Goal: Task Accomplishment & Management: Manage account settings

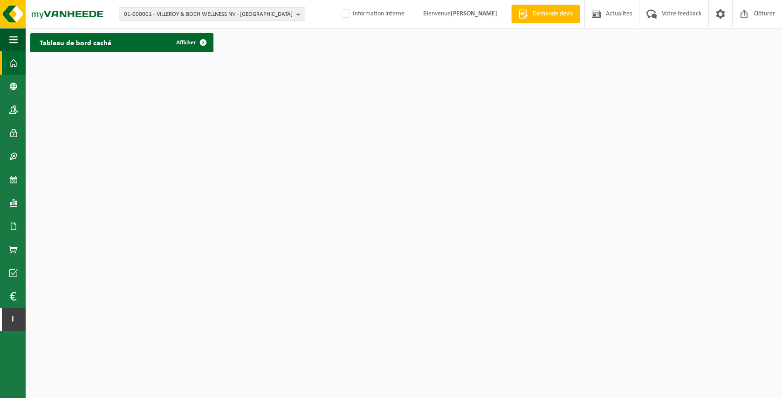
click at [222, 13] on span "01-000001 - VILLEROY & BOCH WELLNESS NV - ROESELARE" at bounding box center [208, 14] width 169 height 14
type input "jolimont"
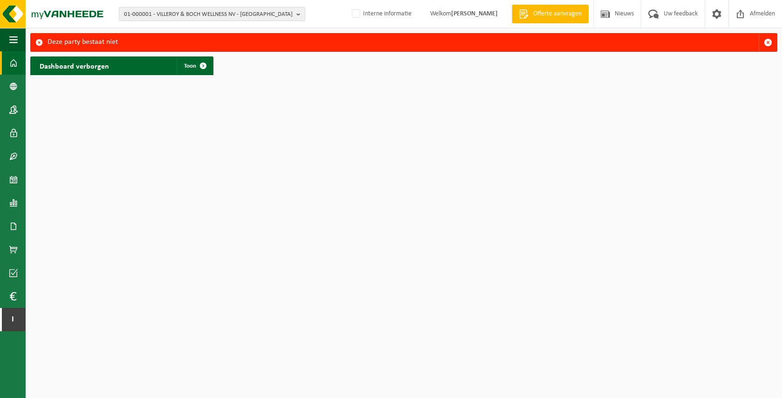
click at [218, 12] on span "01-000001 - VILLEROY & BOCH WELLNESS NV - ROESELARE" at bounding box center [208, 14] width 169 height 14
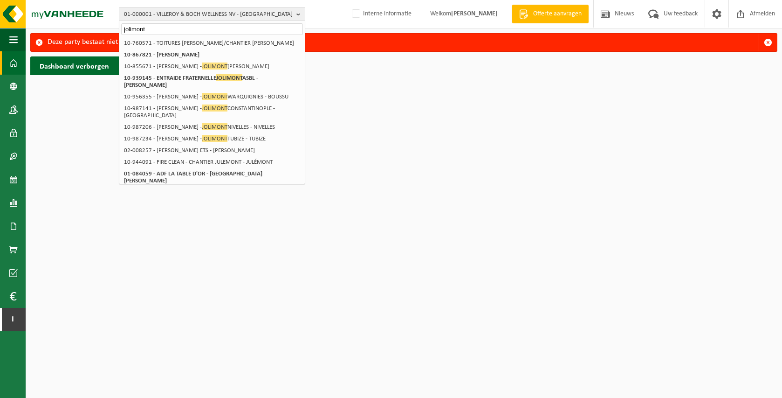
click at [137, 30] on input "jolimont" at bounding box center [212, 29] width 182 height 12
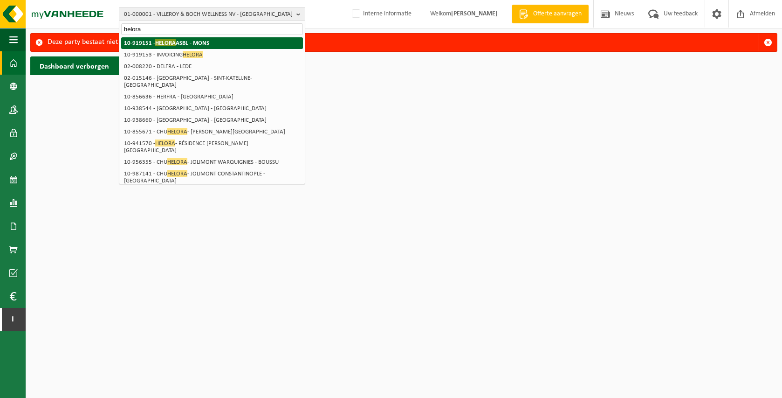
type input "helora"
click at [190, 44] on strong "10-919151 - HELORA ASBL - MONS" at bounding box center [166, 42] width 85 height 7
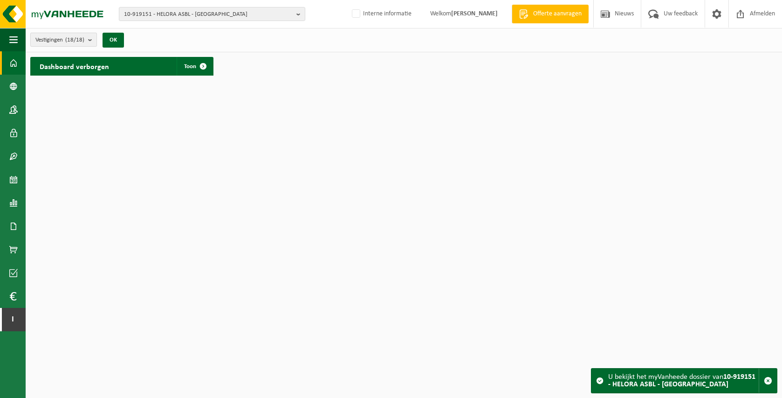
click at [91, 39] on b "submit" at bounding box center [92, 39] width 8 height 13
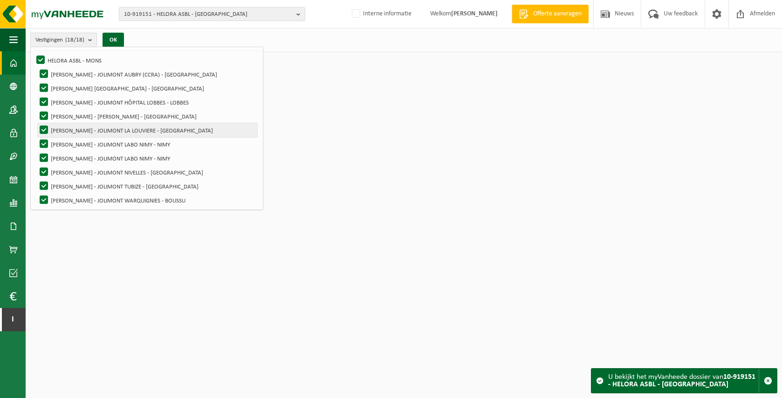
scroll to position [46, 0]
click at [166, 131] on label "[PERSON_NAME] - JOLIMONT LA LOUVIERE - [GEOGRAPHIC_DATA]" at bounding box center [148, 130] width 220 height 14
click at [36, 123] on input "CHU HELORA - JOLIMONT LA LOUVIERE - LA LOUVIÈRE" at bounding box center [36, 122] width 0 height 0
click at [166, 131] on label "CHU HELORA - JOLIMONT LA LOUVIERE - LA LOUVIÈRE" at bounding box center [148, 130] width 220 height 14
click at [36, 123] on input "CHU HELORA - JOLIMONT LA LOUVIERE - LA LOUVIÈRE" at bounding box center [36, 122] width 0 height 0
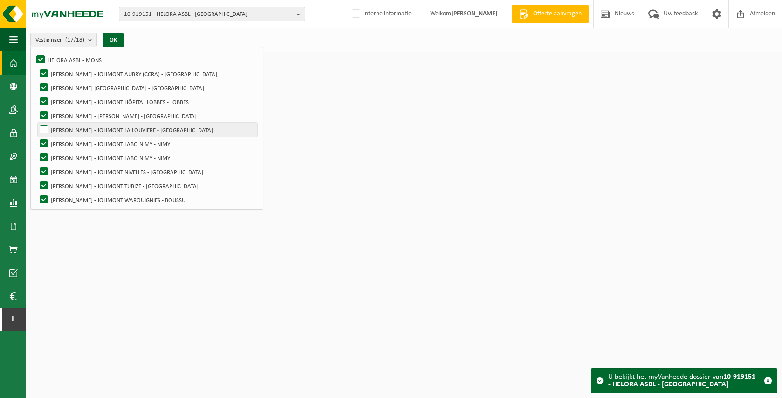
checkbox input "true"
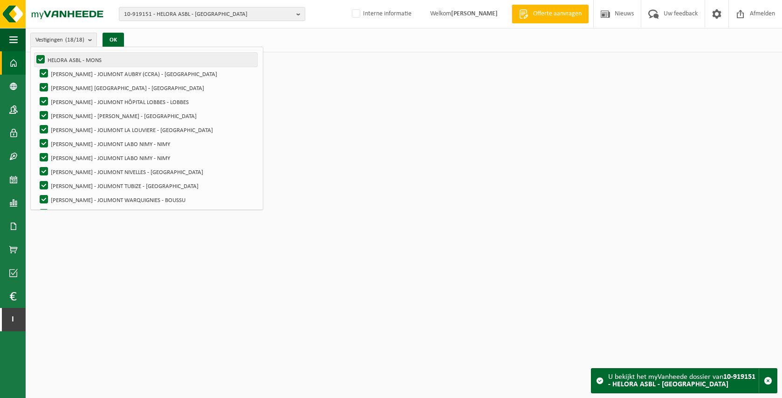
click at [80, 62] on label "HELORA ASBL - MONS" at bounding box center [145, 60] width 223 height 14
click at [33, 53] on input "HELORA ASBL - MONS" at bounding box center [33, 52] width 0 height 0
click at [41, 60] on label "HELORA ASBL - MONS" at bounding box center [145, 60] width 223 height 14
click at [33, 53] on input "HELORA ASBL - MONS" at bounding box center [33, 52] width 0 height 0
checkbox input "true"
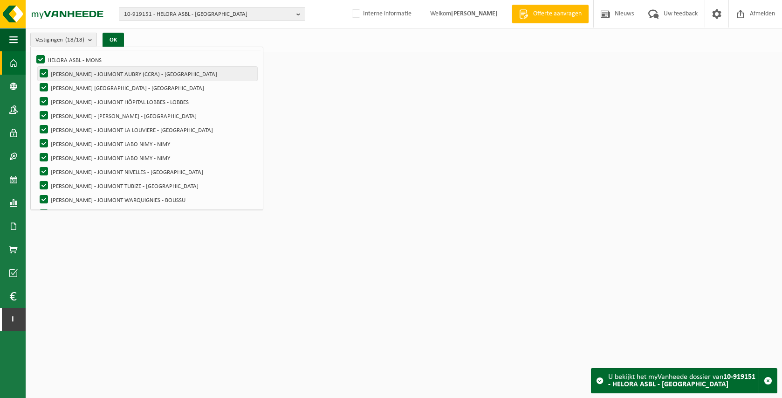
click at [40, 71] on label "CHU HELORA - JOLIMONT AUBRY (CCRA) - LA LOUVIÈRE" at bounding box center [148, 74] width 220 height 14
click at [36, 67] on input "[PERSON_NAME] - JOLIMONT AUBRY (CCRA) - [GEOGRAPHIC_DATA]" at bounding box center [36, 66] width 0 height 0
checkbox input "false"
click at [45, 89] on label "[PERSON_NAME] [GEOGRAPHIC_DATA] - [GEOGRAPHIC_DATA]" at bounding box center [148, 88] width 220 height 14
click at [36, 81] on input "[PERSON_NAME] [GEOGRAPHIC_DATA] - [GEOGRAPHIC_DATA]" at bounding box center [36, 80] width 0 height 0
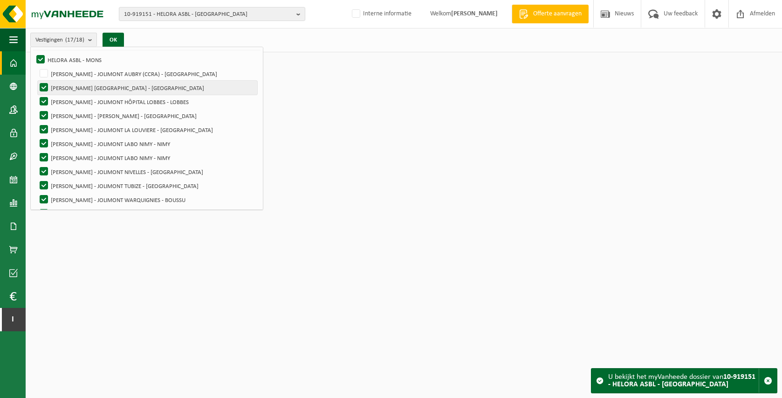
checkbox input "false"
click at [44, 101] on label "[PERSON_NAME] - JOLIMONT HÔPITAL LOBBES - LOBBES" at bounding box center [148, 102] width 220 height 14
click at [36, 95] on input "[PERSON_NAME] - JOLIMONT HÔPITAL LOBBES - LOBBES" at bounding box center [36, 94] width 0 height 0
checkbox input "false"
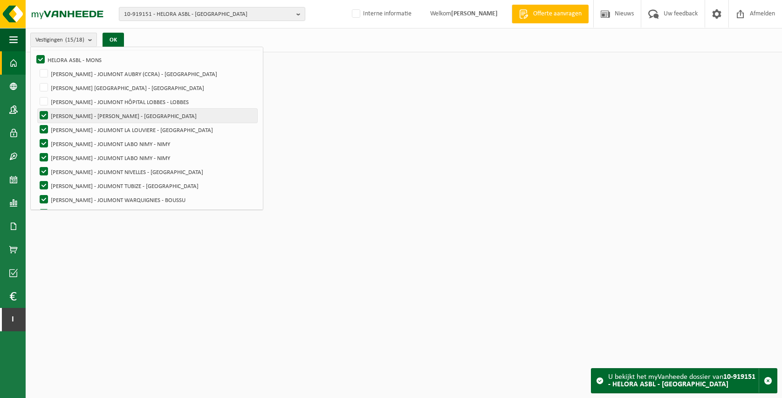
click at [44, 112] on label "[PERSON_NAME] - [PERSON_NAME] - [GEOGRAPHIC_DATA]" at bounding box center [148, 116] width 220 height 14
click at [36, 109] on input "[PERSON_NAME] - [PERSON_NAME] - [GEOGRAPHIC_DATA]" at bounding box center [36, 108] width 0 height 0
checkbox input "false"
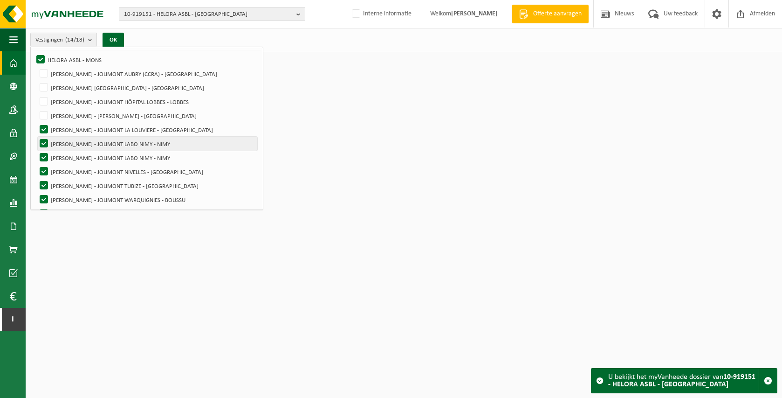
click at [42, 143] on label "[PERSON_NAME] - JOLIMONT LABO NIMY - NIMY" at bounding box center [148, 144] width 220 height 14
click at [36, 137] on input "[PERSON_NAME] - JOLIMONT LABO NIMY - NIMY" at bounding box center [36, 136] width 0 height 0
checkbox input "false"
click at [41, 158] on label "[PERSON_NAME] - JOLIMONT LABO NIMY - NIMY" at bounding box center [148, 158] width 220 height 14
click at [36, 151] on input "[PERSON_NAME] - JOLIMONT LABO NIMY - NIMY" at bounding box center [36, 150] width 0 height 0
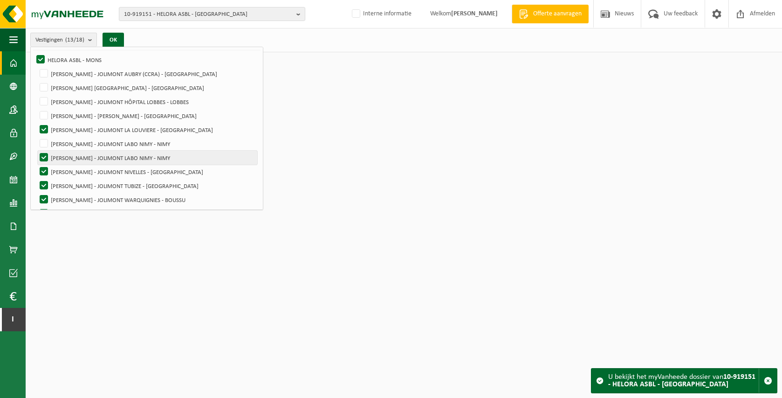
checkbox input "false"
click at [43, 175] on label "[PERSON_NAME] - JOLIMONT NIVELLES - [GEOGRAPHIC_DATA]" at bounding box center [148, 172] width 220 height 14
click at [36, 165] on input "[PERSON_NAME] - JOLIMONT NIVELLES - [GEOGRAPHIC_DATA]" at bounding box center [36, 164] width 0 height 0
checkbox input "false"
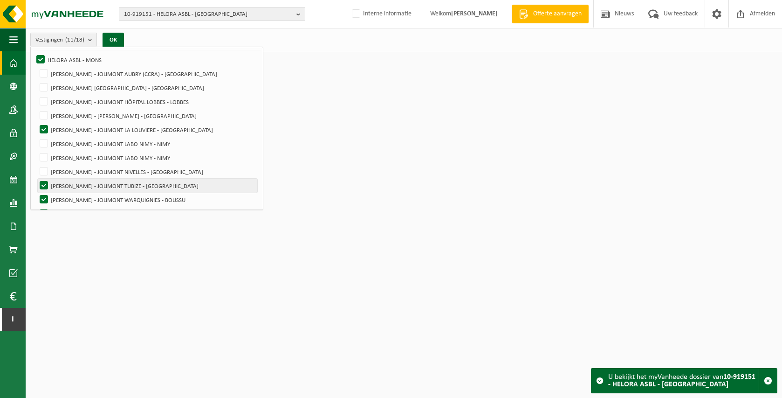
click at [43, 185] on label "[PERSON_NAME] - JOLIMONT TUBIZE - [GEOGRAPHIC_DATA]" at bounding box center [148, 186] width 220 height 14
click at [36, 179] on input "[PERSON_NAME] - JOLIMONT TUBIZE - [GEOGRAPHIC_DATA]" at bounding box center [36, 178] width 0 height 0
checkbox input "false"
click at [38, 201] on label "[PERSON_NAME] - JOLIMONT WARQUIGNIES - BOUSSU" at bounding box center [148, 199] width 220 height 14
click at [36, 192] on input "[PERSON_NAME] - JOLIMONT WARQUIGNIES - BOUSSU" at bounding box center [36, 192] width 0 height 0
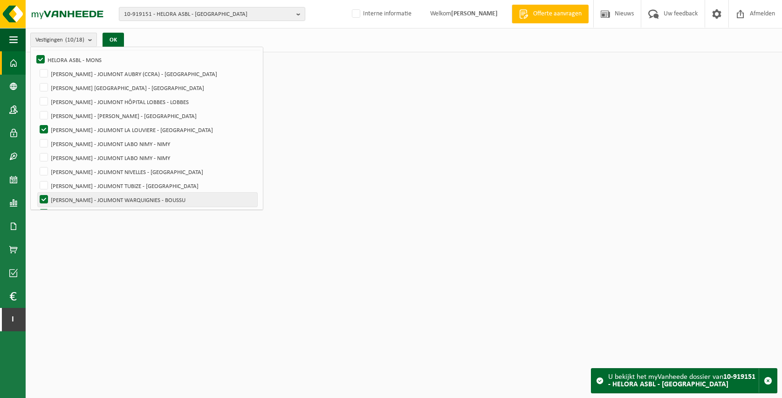
checkbox input "false"
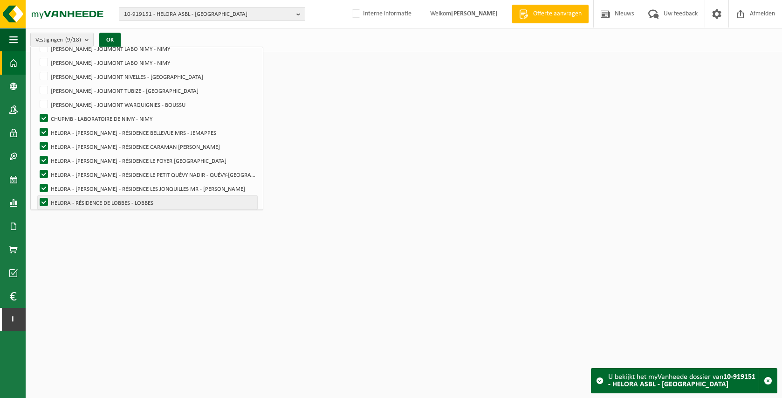
scroll to position [145, 0]
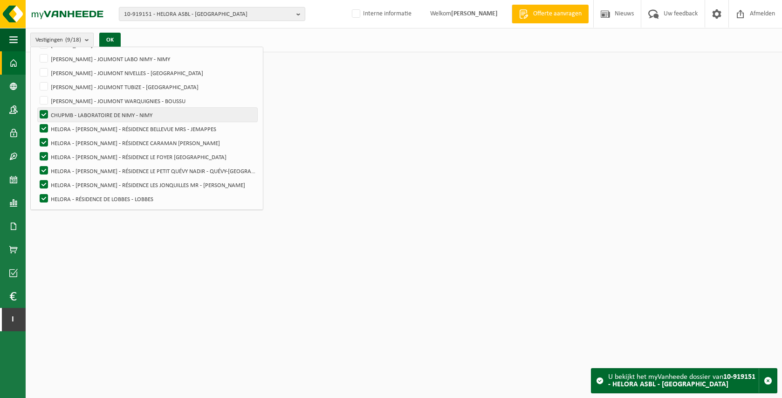
click at [41, 114] on label "CHUPMB - LABORATOIRE DE NIMY - NIMY" at bounding box center [148, 115] width 220 height 14
click at [36, 108] on input "CHUPMB - LABORATOIRE DE NIMY - NIMY" at bounding box center [36, 107] width 0 height 0
checkbox input "false"
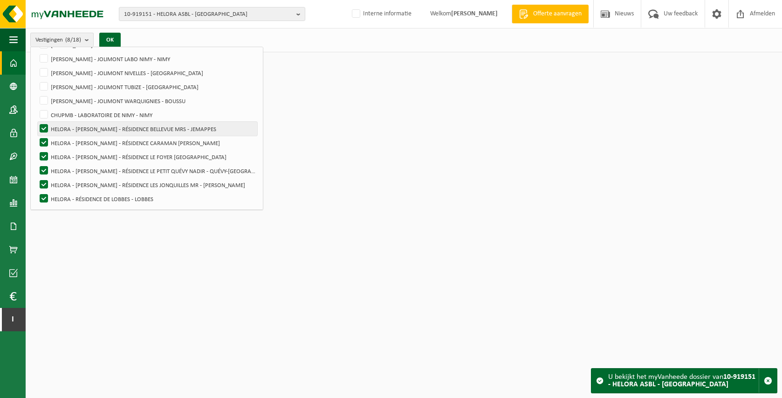
click at [43, 127] on label "HELORA - [PERSON_NAME] - RÉSIDENCE BELLEVUE MRS - JEMAPPES" at bounding box center [148, 129] width 220 height 14
click at [36, 122] on input "HELORA - [PERSON_NAME] - RÉSIDENCE BELLEVUE MRS - JEMAPPES" at bounding box center [36, 121] width 0 height 0
checkbox input "false"
click at [44, 141] on label "HELORA - [PERSON_NAME] - RÉSIDENCE CARAMAN [PERSON_NAME]" at bounding box center [148, 143] width 220 height 14
click at [36, 136] on input "HELORA - [PERSON_NAME] - RÉSIDENCE CARAMAN [PERSON_NAME]" at bounding box center [36, 135] width 0 height 0
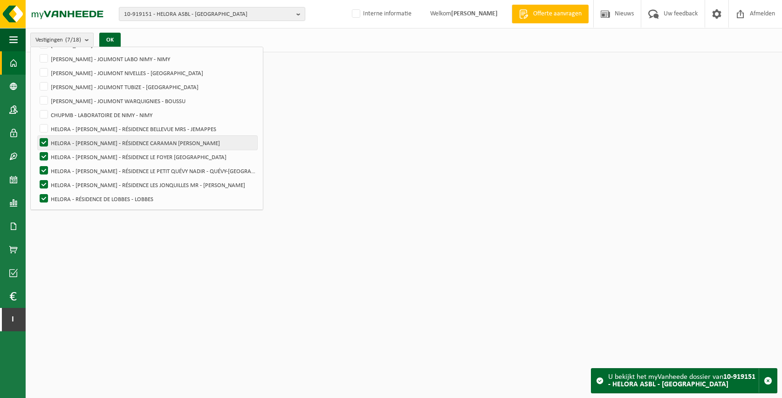
checkbox input "false"
click at [44, 155] on label "HELORA - [PERSON_NAME] - RÉSIDENCE LE FOYER [GEOGRAPHIC_DATA]" at bounding box center [148, 157] width 220 height 14
click at [36, 150] on input "HELORA - [PERSON_NAME] - RÉSIDENCE LE FOYER [GEOGRAPHIC_DATA]" at bounding box center [36, 149] width 0 height 0
checkbox input "false"
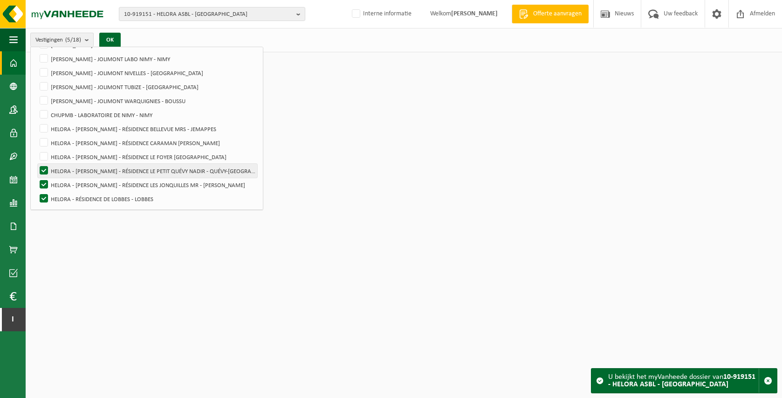
click at [41, 172] on label "HELORA - [PERSON_NAME] - RÉSIDENCE LE PETIT QUÉVY NADIR - QUÉVY-[GEOGRAPHIC_DAT…" at bounding box center [148, 171] width 220 height 14
click at [36, 164] on input "HELORA - [PERSON_NAME] - RÉSIDENCE LE PETIT QUÉVY NADIR - QUÉVY-[GEOGRAPHIC_DAT…" at bounding box center [36, 163] width 0 height 0
checkbox input "false"
click at [41, 180] on label "HELORA - [PERSON_NAME] - RÉSIDENCE LES JONQUILLES MR - [PERSON_NAME]" at bounding box center [148, 185] width 220 height 14
click at [36, 178] on input "HELORA - [PERSON_NAME] - RÉSIDENCE LES JONQUILLES MR - [PERSON_NAME]" at bounding box center [36, 177] width 0 height 0
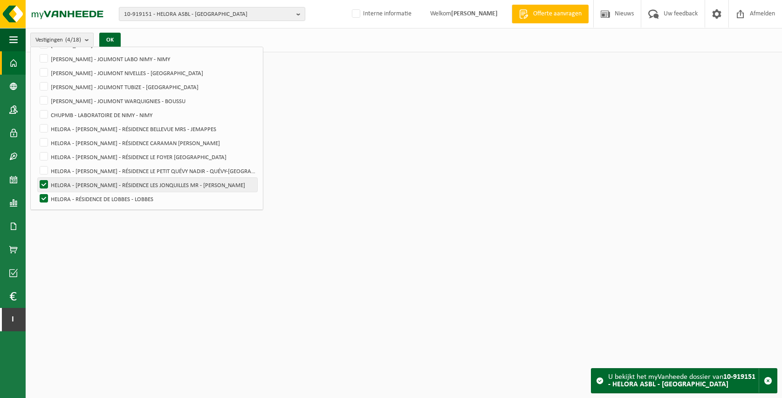
checkbox input "false"
click at [41, 196] on label "HELORA - RÉSIDENCE DE LOBBES - LOBBES" at bounding box center [148, 199] width 220 height 14
click at [36, 192] on input "HELORA - RÉSIDENCE DE LOBBES - LOBBES" at bounding box center [36, 191] width 0 height 0
checkbox input "false"
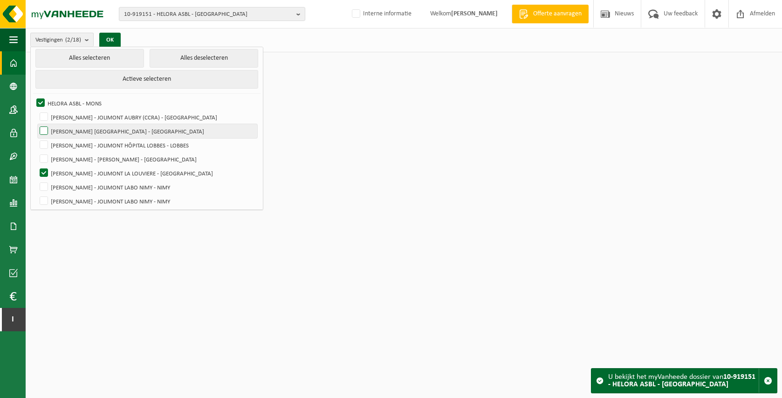
scroll to position [0, 0]
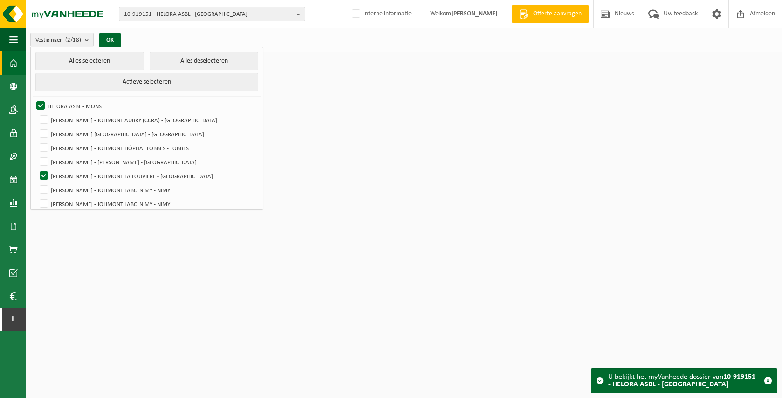
click at [109, 30] on div "Vestigingen (2/18) Alles selecteren Alles deselecteren Actieve selecteren HELOR…" at bounding box center [78, 40] width 105 height 20
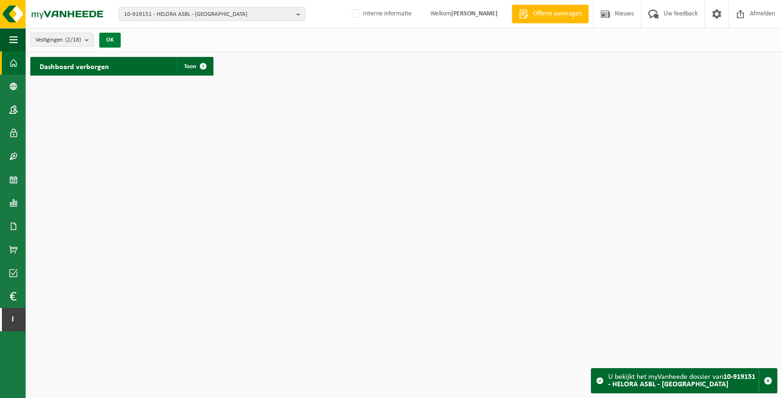
click at [112, 40] on button "OK" at bounding box center [109, 40] width 21 height 15
click at [206, 69] on span at bounding box center [203, 66] width 19 height 19
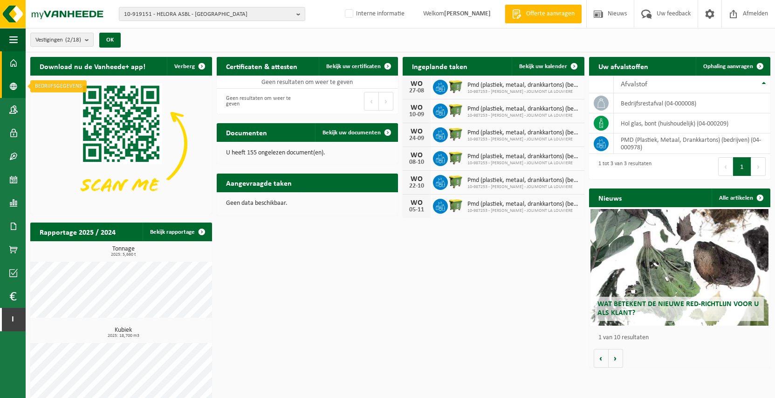
click at [11, 85] on span at bounding box center [13, 86] width 8 height 23
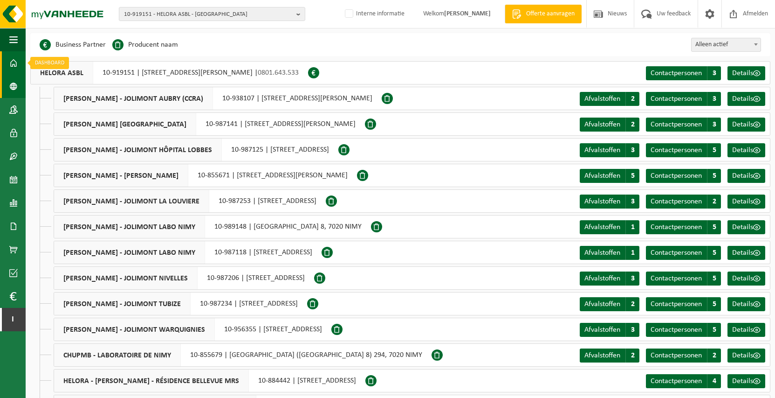
click at [7, 61] on link "Dashboard" at bounding box center [13, 62] width 26 height 23
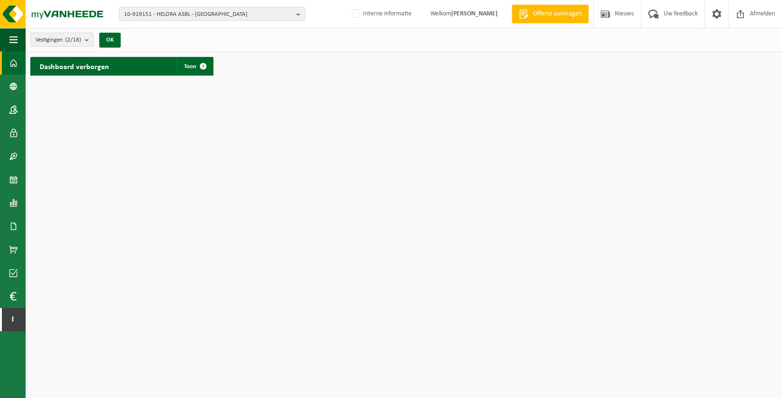
click at [89, 39] on b "submit" at bounding box center [89, 39] width 8 height 13
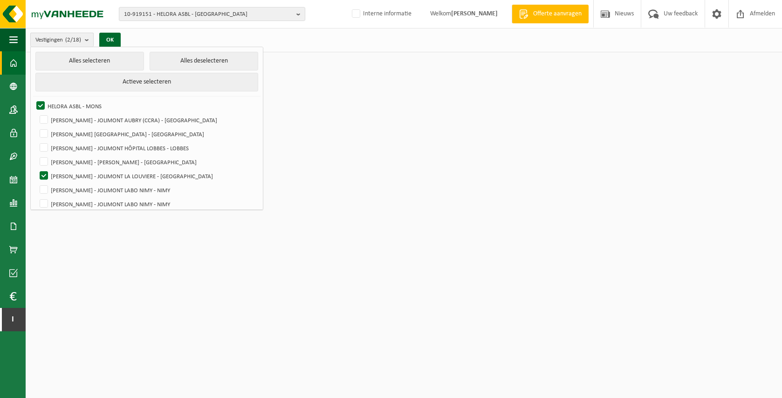
click at [88, 41] on b "submit" at bounding box center [89, 40] width 8 height 14
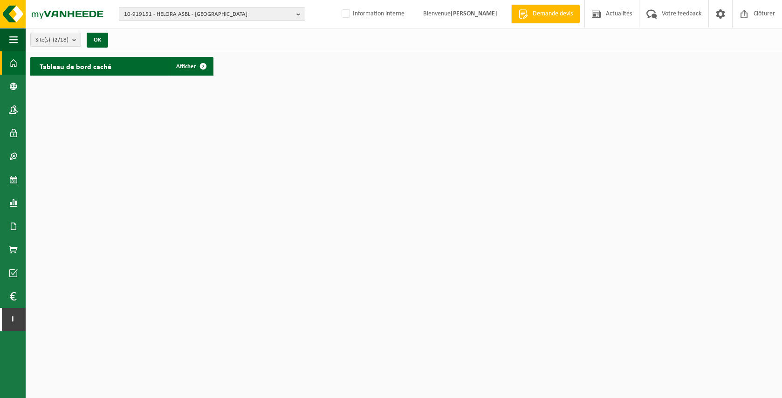
click at [178, 13] on span "10-919151 - HELORA ASBL - [GEOGRAPHIC_DATA]" at bounding box center [208, 14] width 169 height 14
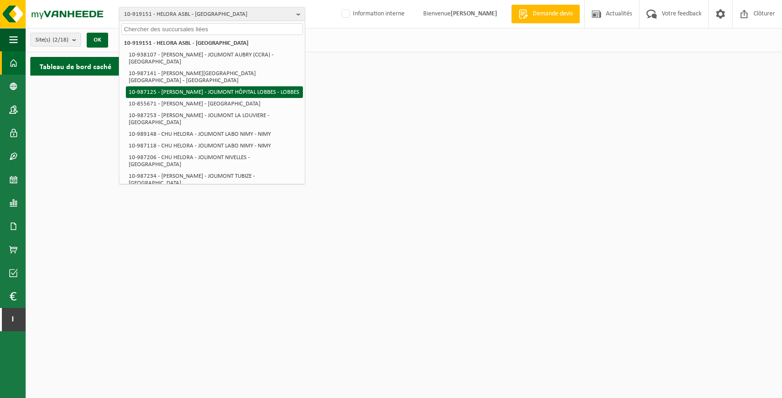
drag, startPoint x: 251, startPoint y: 83, endPoint x: 239, endPoint y: 73, distance: 15.5
click at [251, 86] on li "10-987125 - [PERSON_NAME] - JOLIMONT HÔPITAL LOBBES - LOBBES" at bounding box center [214, 92] width 177 height 12
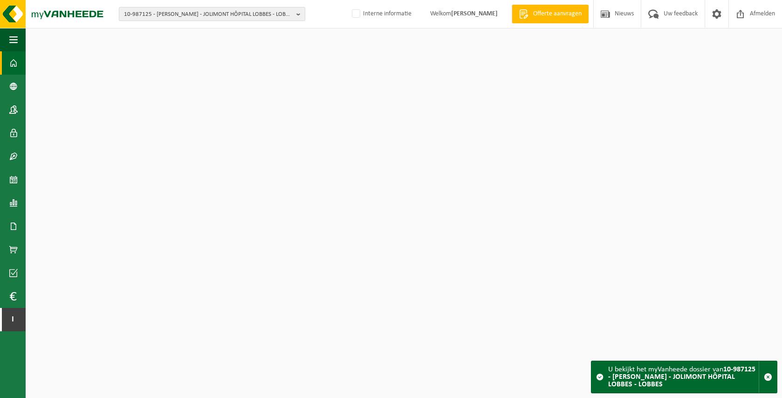
click at [159, 18] on span "10-987125 - [PERSON_NAME] - JOLIMONT HÔPITAL LOBBES - LOBBES" at bounding box center [208, 14] width 169 height 14
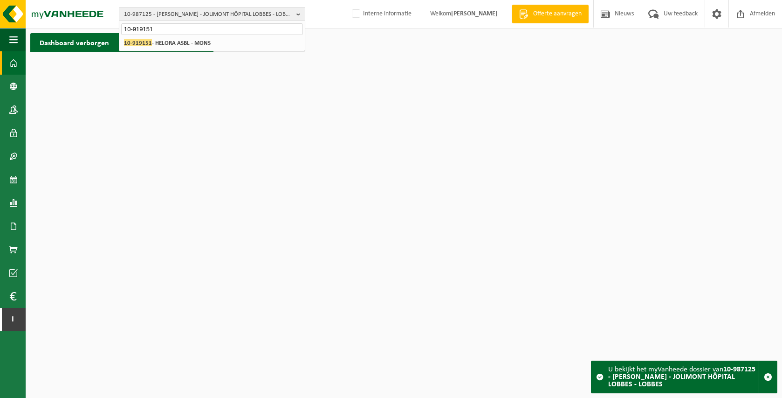
type input "10-919151"
